Goal: Task Accomplishment & Management: Complete application form

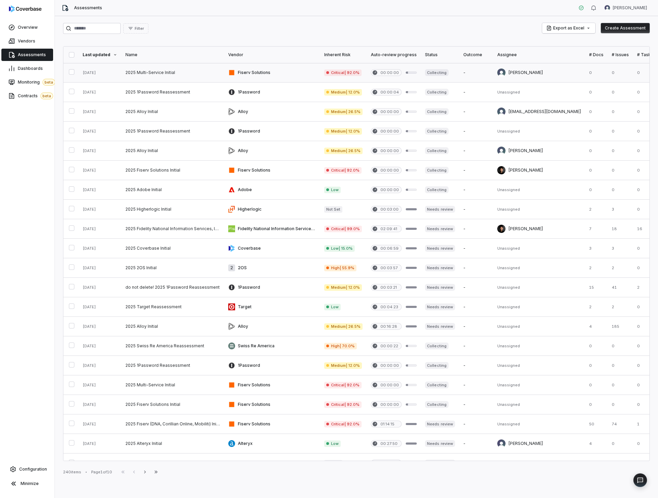
click at [188, 73] on link at bounding box center [172, 72] width 103 height 19
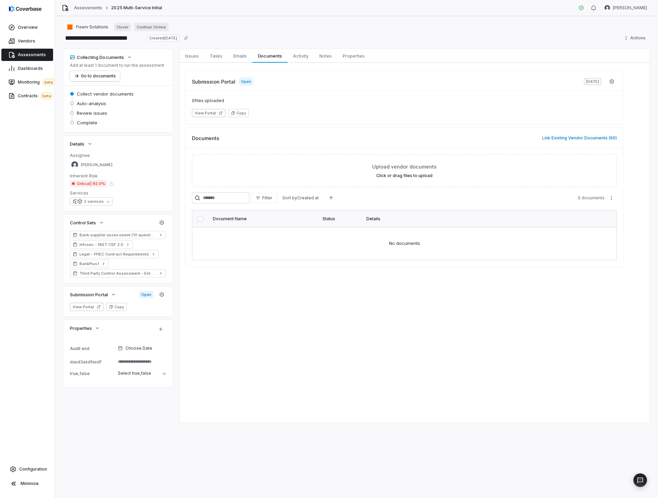
type textarea "*"
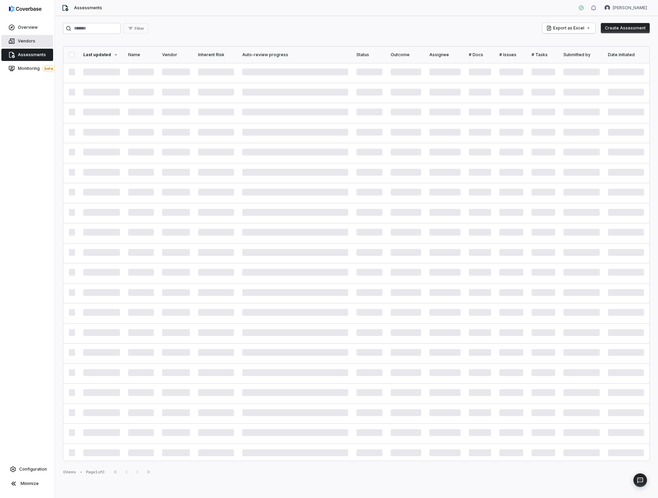
click at [32, 44] on span "Vendors" at bounding box center [26, 40] width 17 height 5
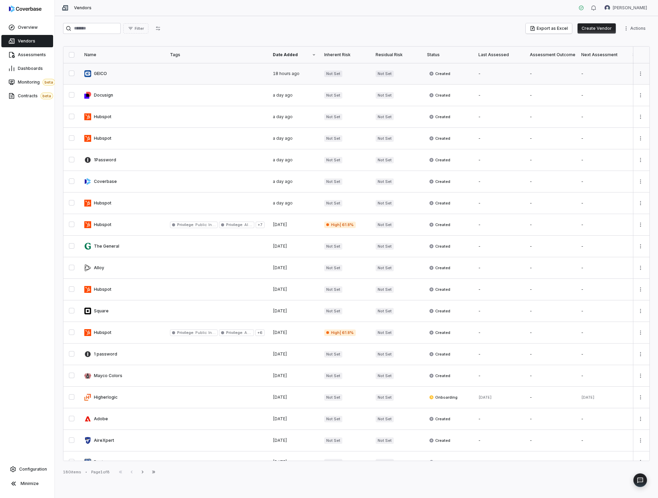
click at [126, 71] on link at bounding box center [123, 73] width 86 height 21
click at [466, 38] on div "Filter Export as Excel Create Vendor Actions Name Tags Date Added Inherent Risk…" at bounding box center [356, 257] width 603 height 482
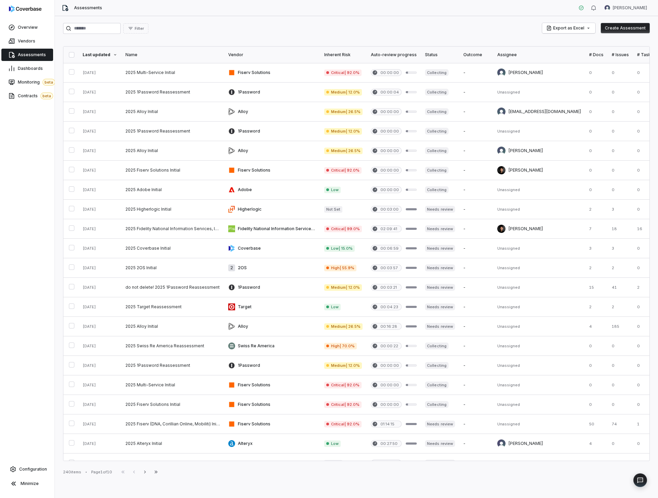
click at [44, 52] on link "Assessments" at bounding box center [27, 55] width 52 height 12
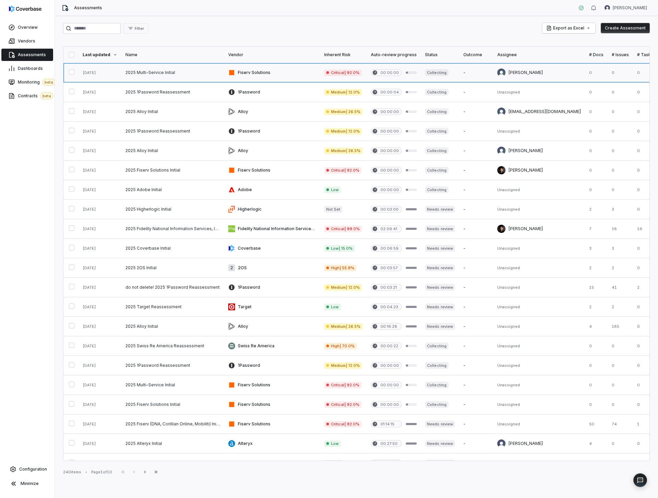
click at [183, 67] on link at bounding box center [172, 72] width 103 height 19
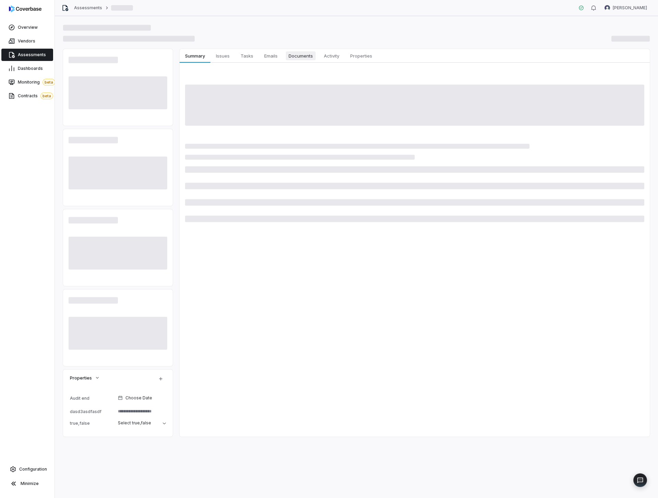
type textarea "*"
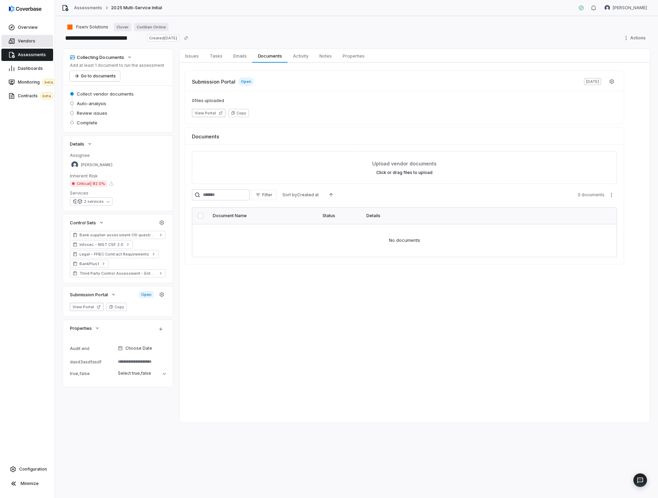
click at [26, 42] on span "Vendors" at bounding box center [26, 40] width 17 height 5
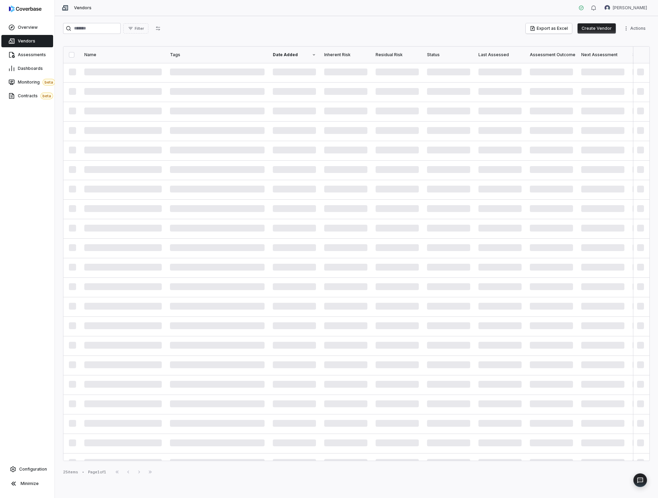
click at [598, 32] on button "Create Vendor" at bounding box center [596, 28] width 38 height 10
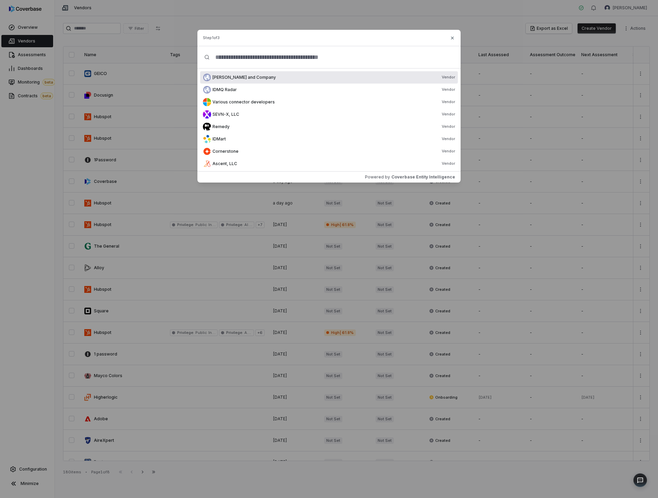
click at [240, 78] on span "Maddux and Company" at bounding box center [243, 77] width 63 height 5
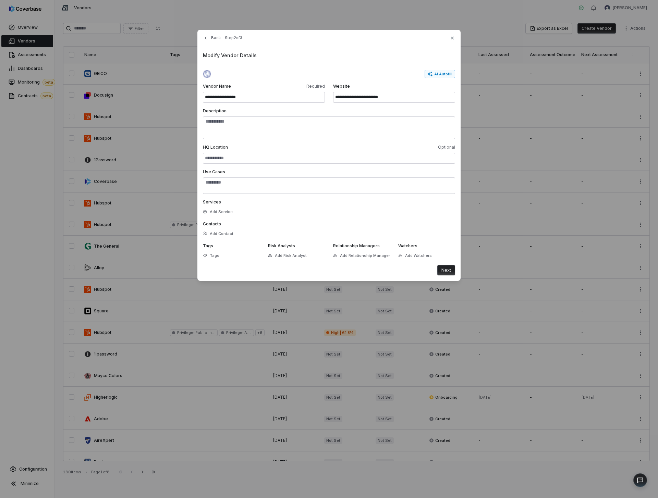
drag, startPoint x: 445, startPoint y: 260, endPoint x: 446, endPoint y: 268, distance: 7.9
click at [445, 264] on form "**********" at bounding box center [329, 173] width 252 height 206
click at [446, 268] on button "Next" at bounding box center [446, 270] width 18 height 10
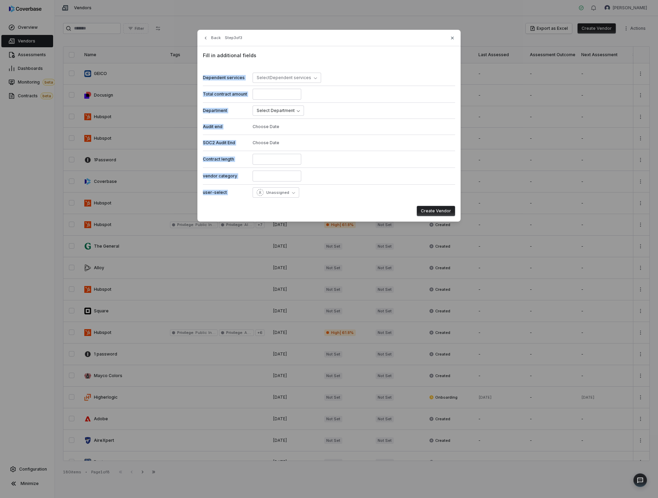
click at [431, 210] on button "Create Vendor" at bounding box center [436, 211] width 38 height 10
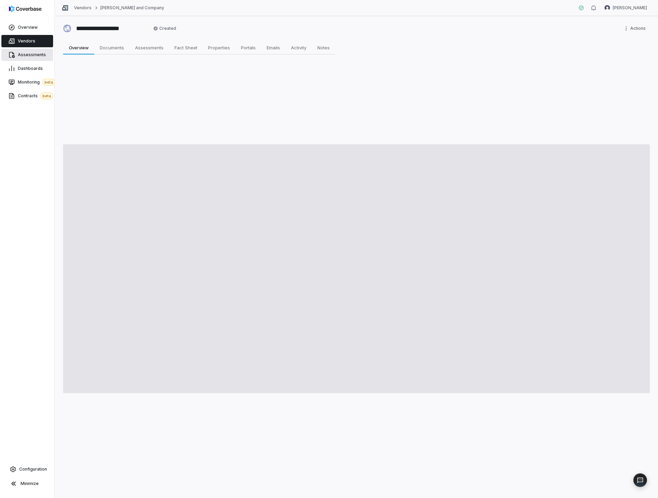
click at [39, 55] on span "Assessments" at bounding box center [32, 54] width 28 height 5
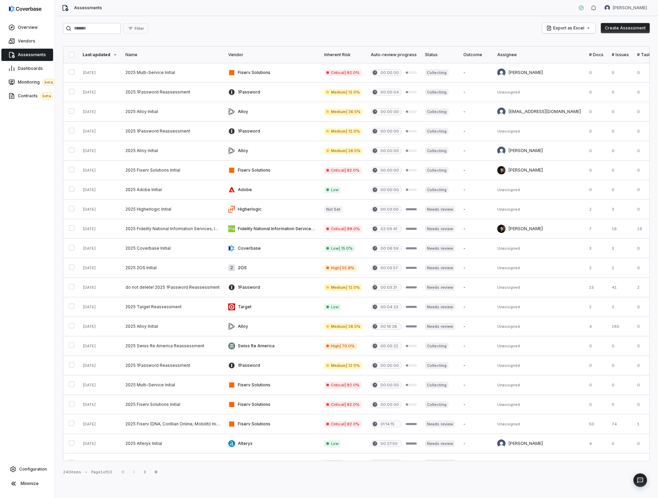
click at [617, 26] on button "Create Assessment" at bounding box center [625, 28] width 49 height 10
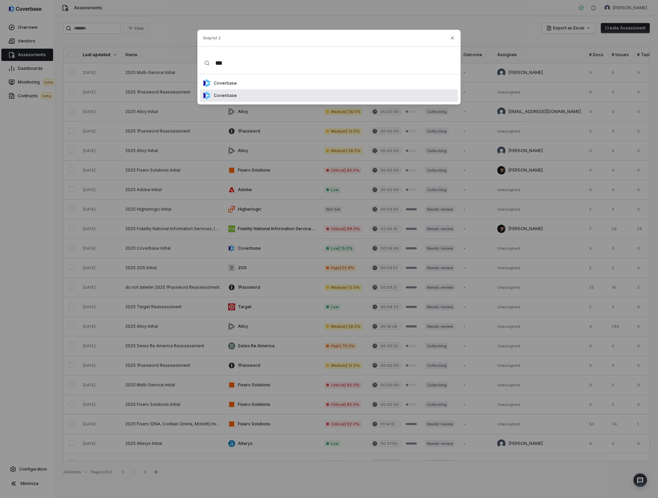
type input "***"
click at [342, 79] on div "Coverbase" at bounding box center [329, 83] width 258 height 12
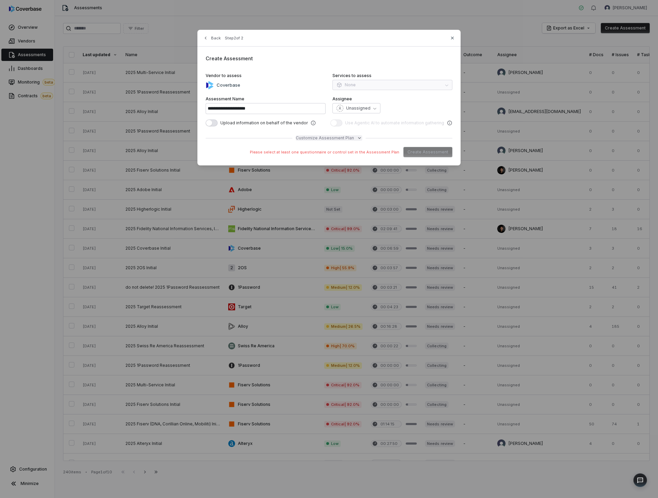
click at [326, 139] on span "Customize Assessment Plan" at bounding box center [325, 137] width 58 height 5
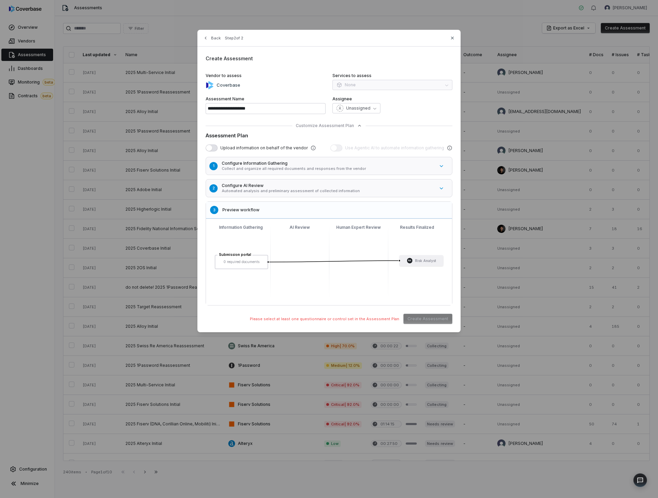
click at [262, 179] on button "2 Configure AI Review Automated analysis and preliminary assessment of collecte…" at bounding box center [332, 188] width 257 height 22
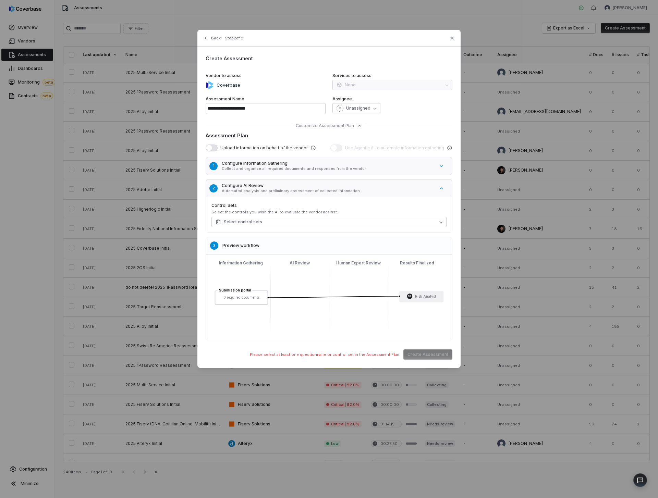
click at [270, 172] on button "1 Configure Information Gathering Collect and organize all required documents a…" at bounding box center [332, 166] width 257 height 22
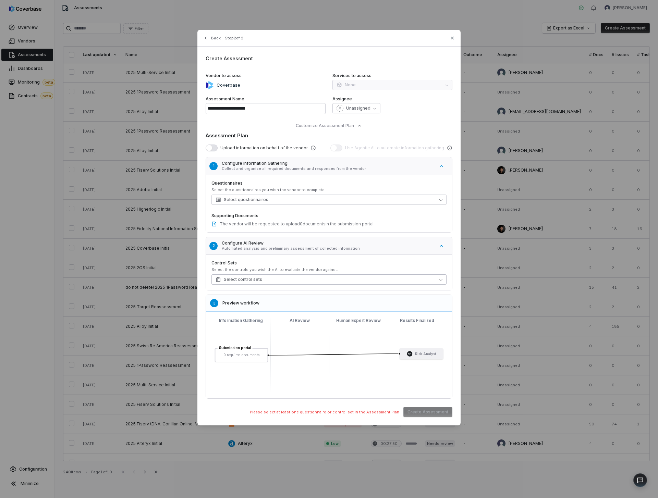
click at [261, 279] on button "Select control sets" at bounding box center [328, 279] width 235 height 10
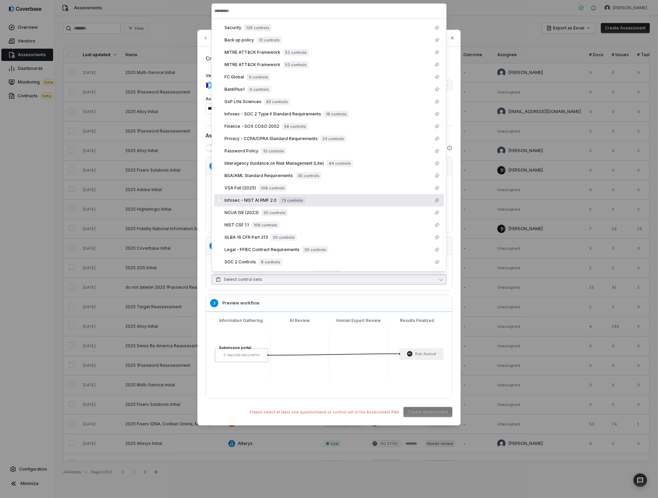
click at [272, 204] on div "Infosec - NIST AI RMF 2.0 73 controls" at bounding box center [332, 200] width 217 height 8
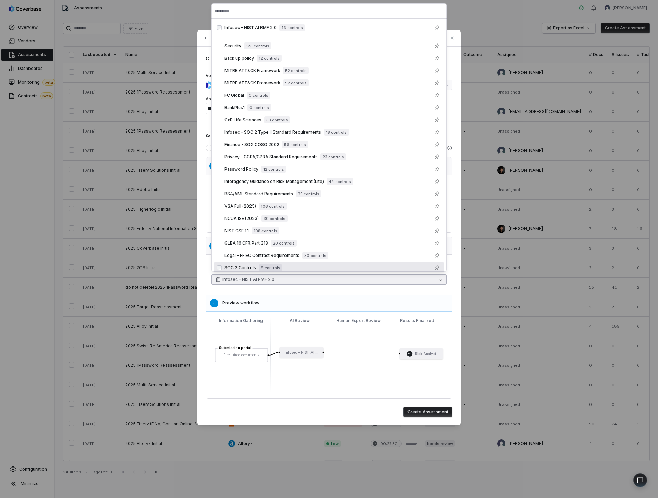
click at [410, 417] on button "Create Assessment" at bounding box center [427, 412] width 49 height 10
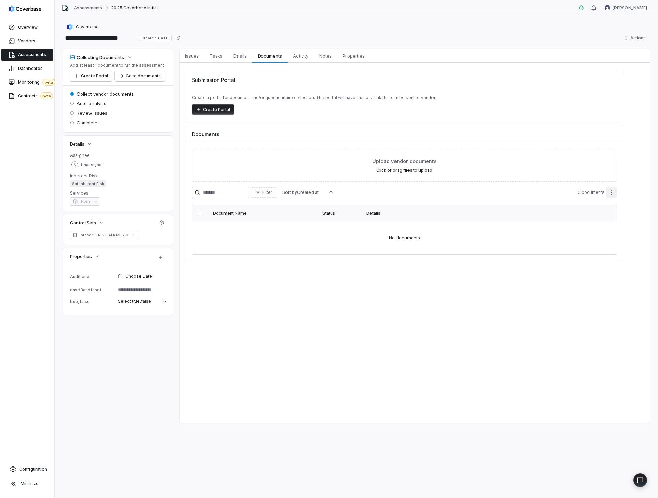
click at [613, 194] on html "**********" at bounding box center [329, 249] width 658 height 498
click at [476, 199] on html "**********" at bounding box center [329, 249] width 658 height 498
click at [450, 199] on div "Filter Sort by Created at 0 documents" at bounding box center [404, 193] width 425 height 12
click at [208, 54] on span "Tasks" at bounding box center [216, 55] width 18 height 9
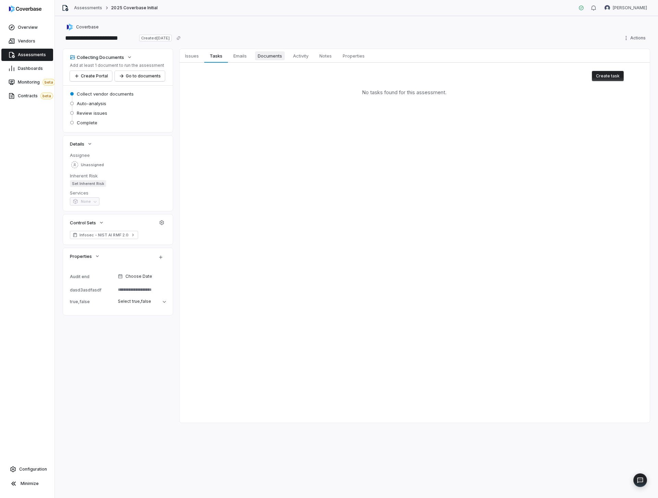
click at [267, 55] on span "Documents" at bounding box center [270, 55] width 30 height 9
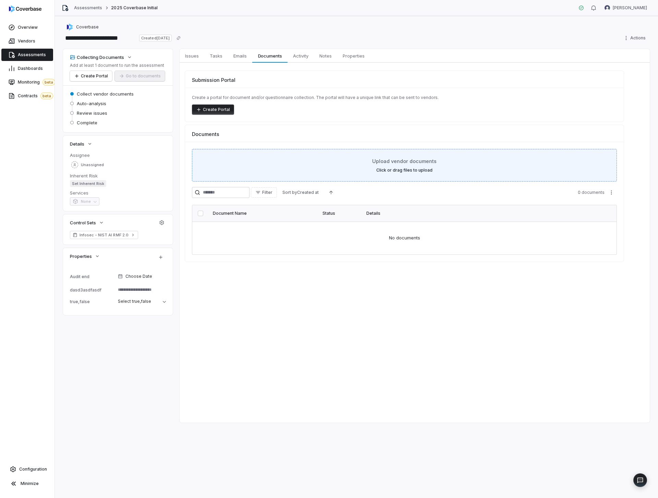
click at [367, 155] on div "Upload vendor documents Click or drag files to upload" at bounding box center [404, 165] width 425 height 33
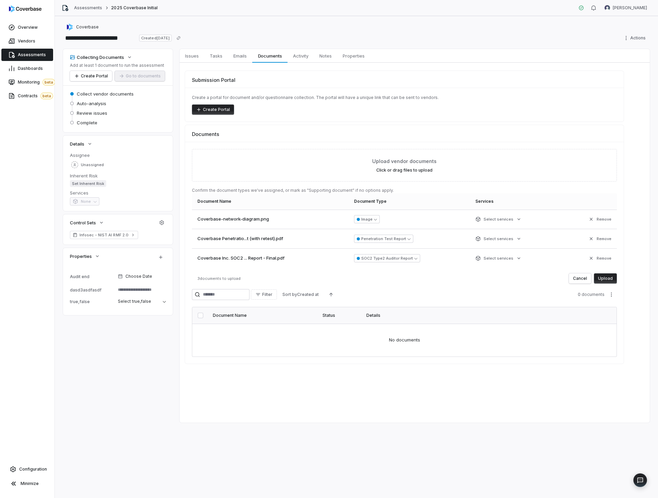
click at [606, 277] on button "Upload" at bounding box center [605, 278] width 23 height 10
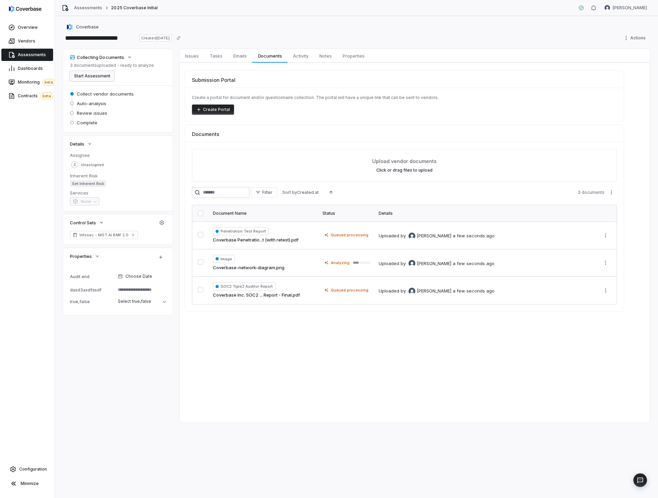
click at [100, 73] on button "Start Assessment" at bounding box center [92, 76] width 45 height 10
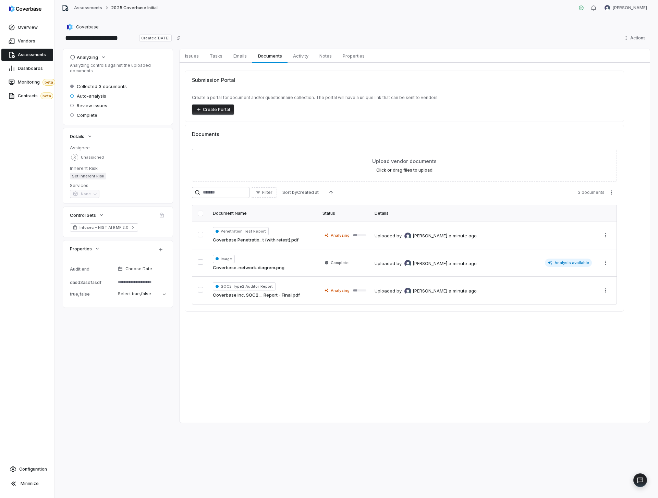
click at [215, 24] on div "Coverbase" at bounding box center [356, 27] width 587 height 8
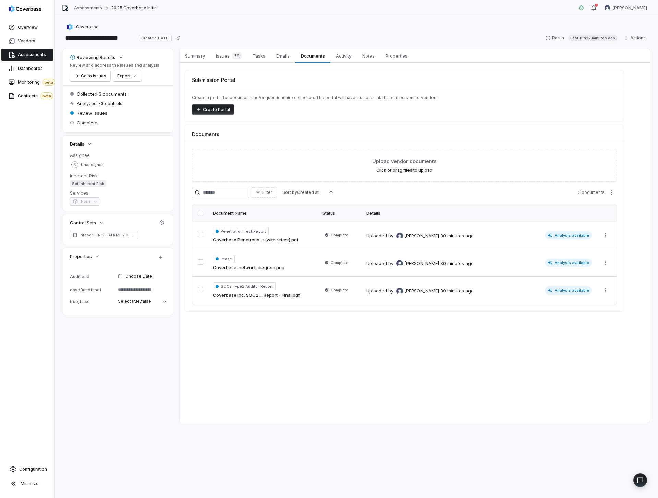
type textarea "*"
